Goal: Navigation & Orientation: Find specific page/section

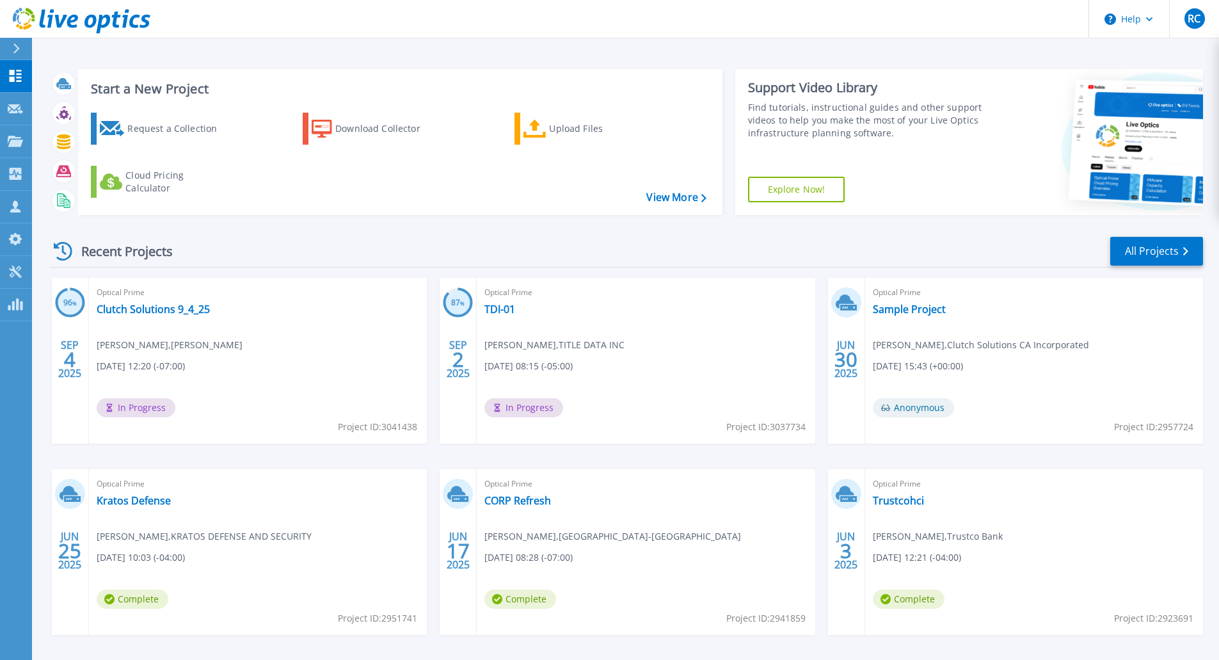
click at [434, 444] on div "96 % SEP 4 2025 Optical Prime Clutch Solutions 9_4_25 James Lestrange , A.O. Re…" at bounding box center [621, 469] width 1164 height 383
